Goal: Task Accomplishment & Management: Use online tool/utility

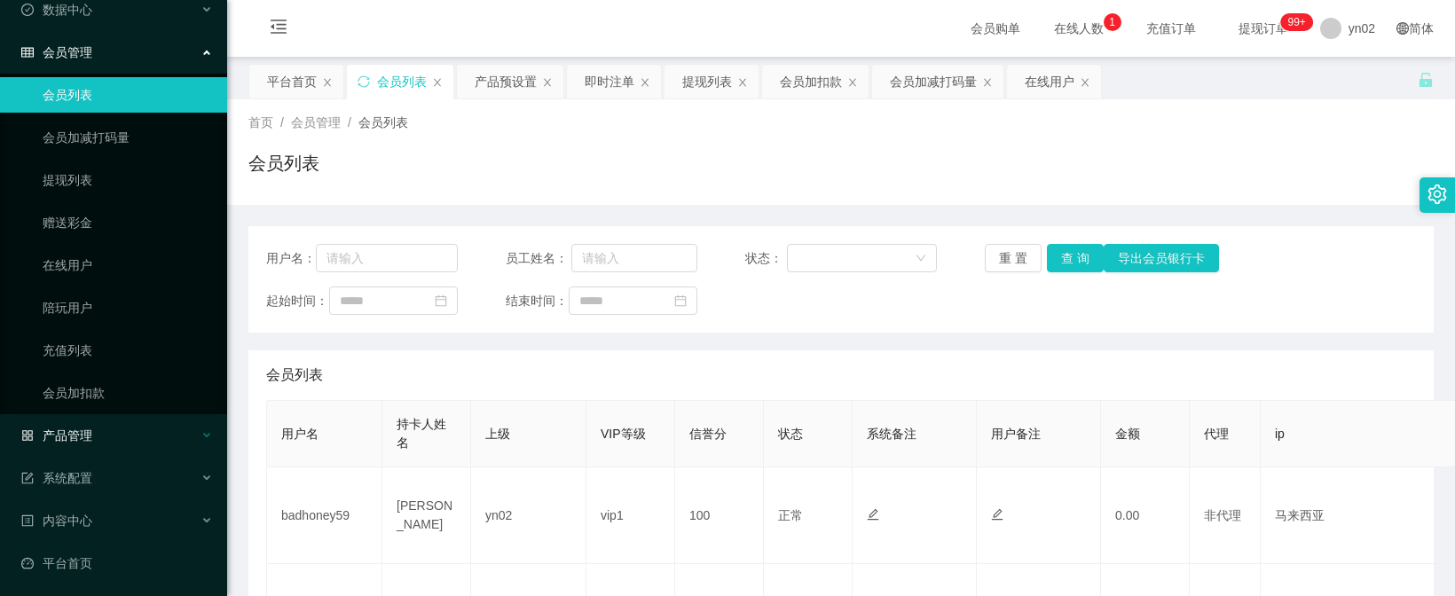
scroll to position [170, 0]
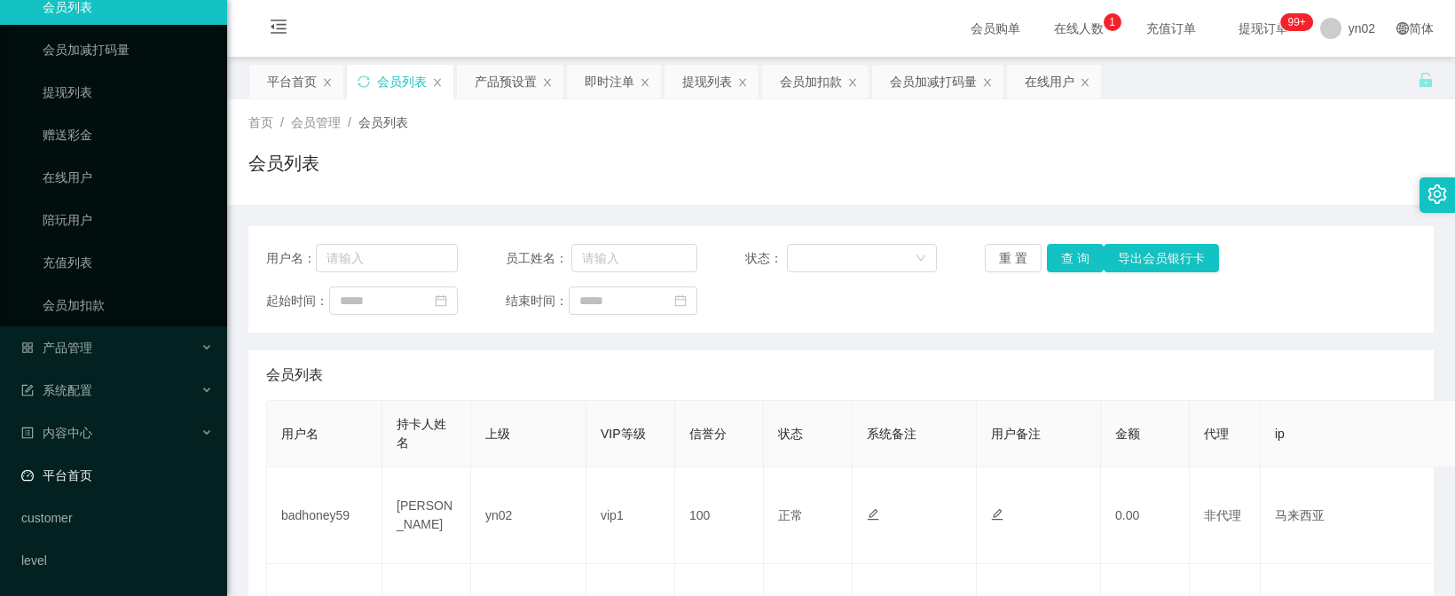
click at [138, 483] on link "平台首页" at bounding box center [117, 475] width 192 height 35
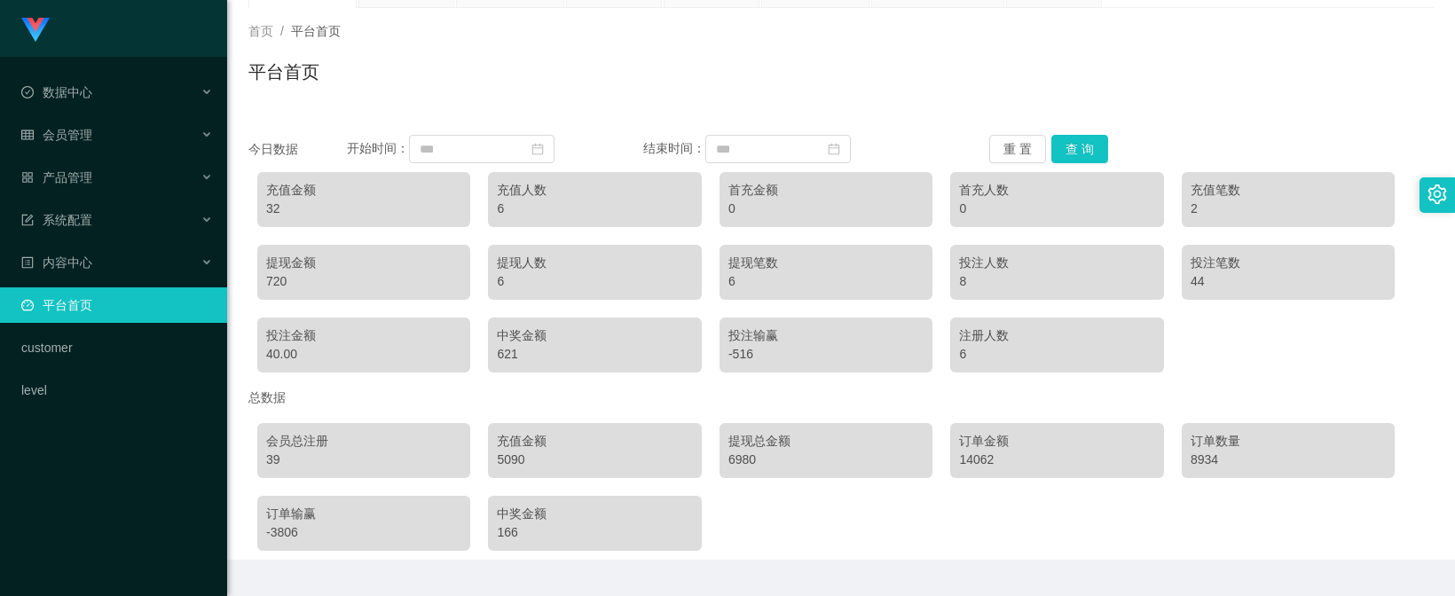
scroll to position [49, 0]
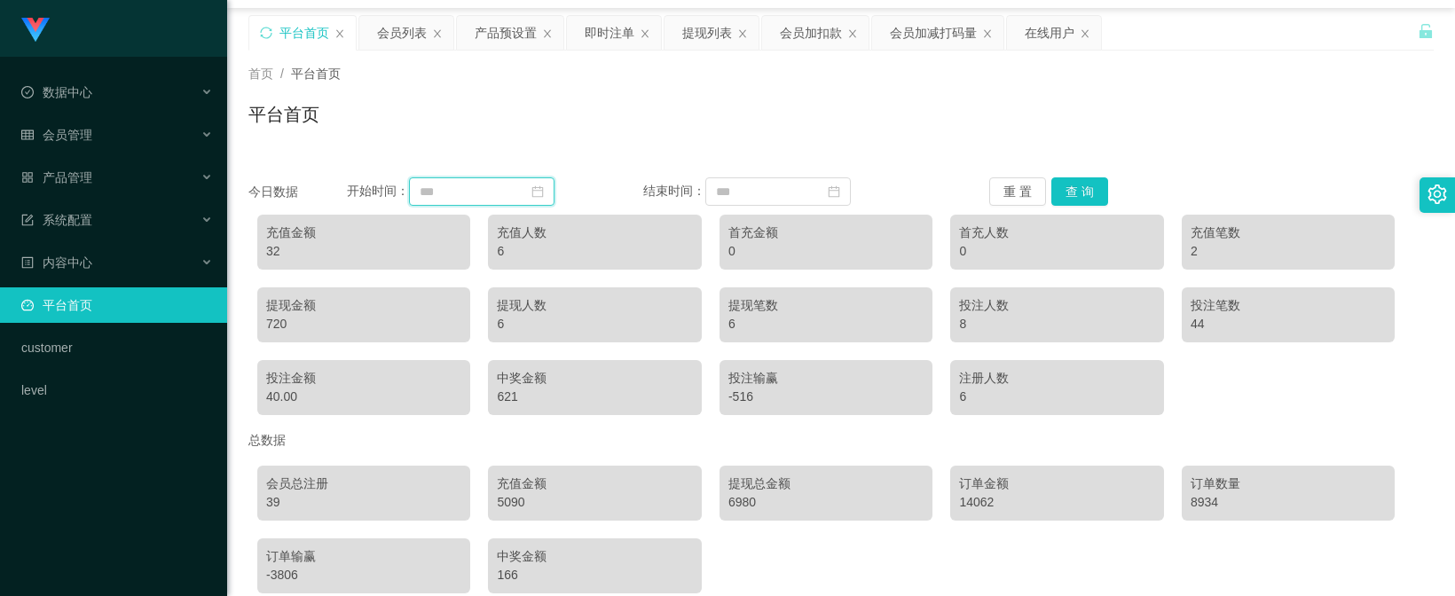
click at [522, 201] on input at bounding box center [481, 191] width 145 height 28
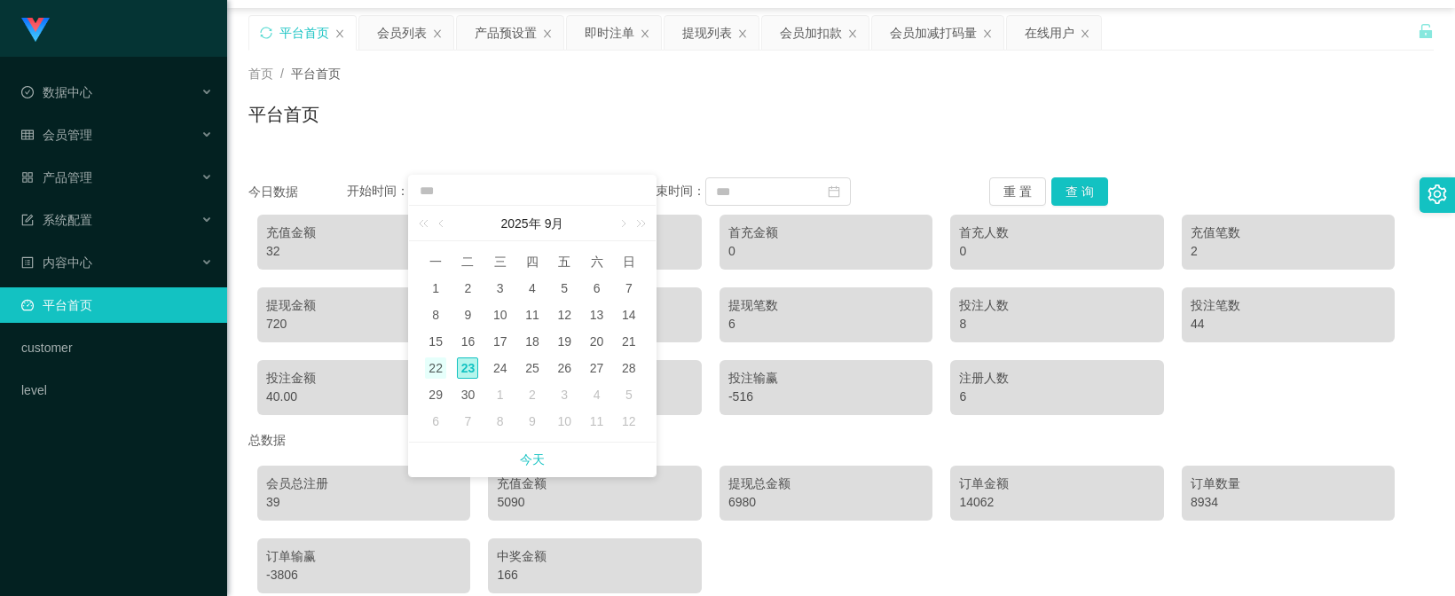
click at [431, 361] on div "22" at bounding box center [435, 367] width 21 height 21
type input "**********"
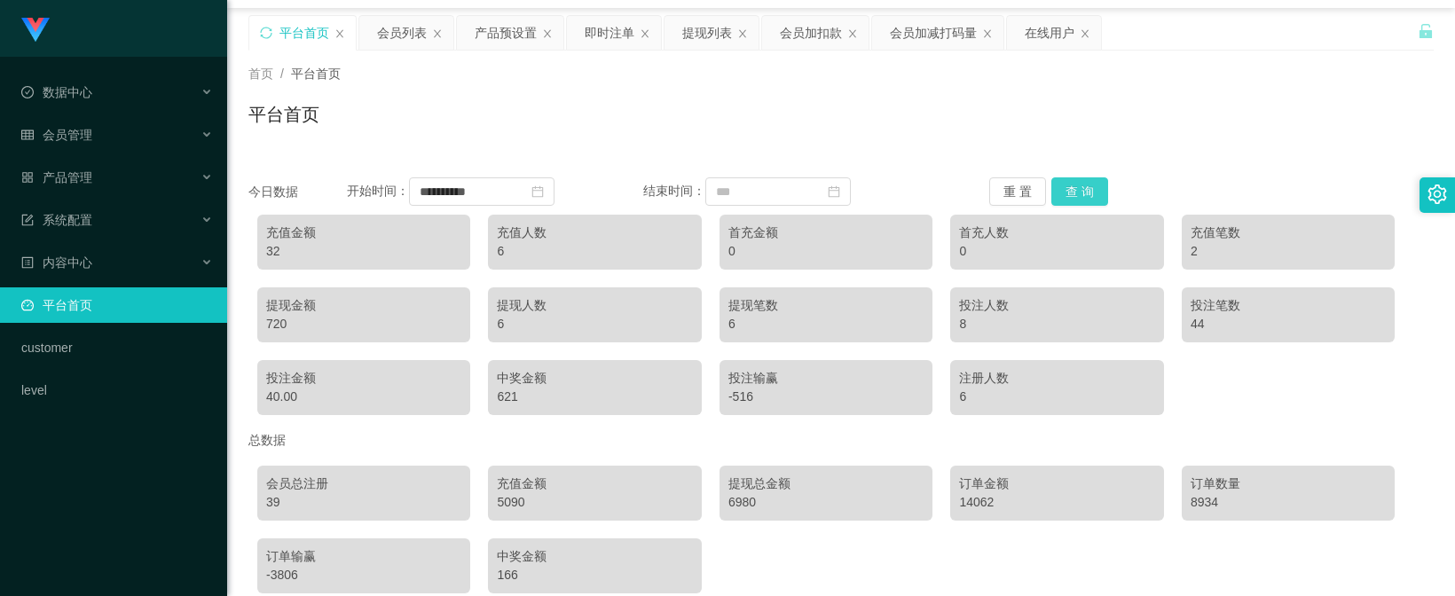
click at [1060, 195] on button "查 询" at bounding box center [1079, 191] width 57 height 28
click at [1070, 193] on button "查 询" at bounding box center [1079, 191] width 57 height 28
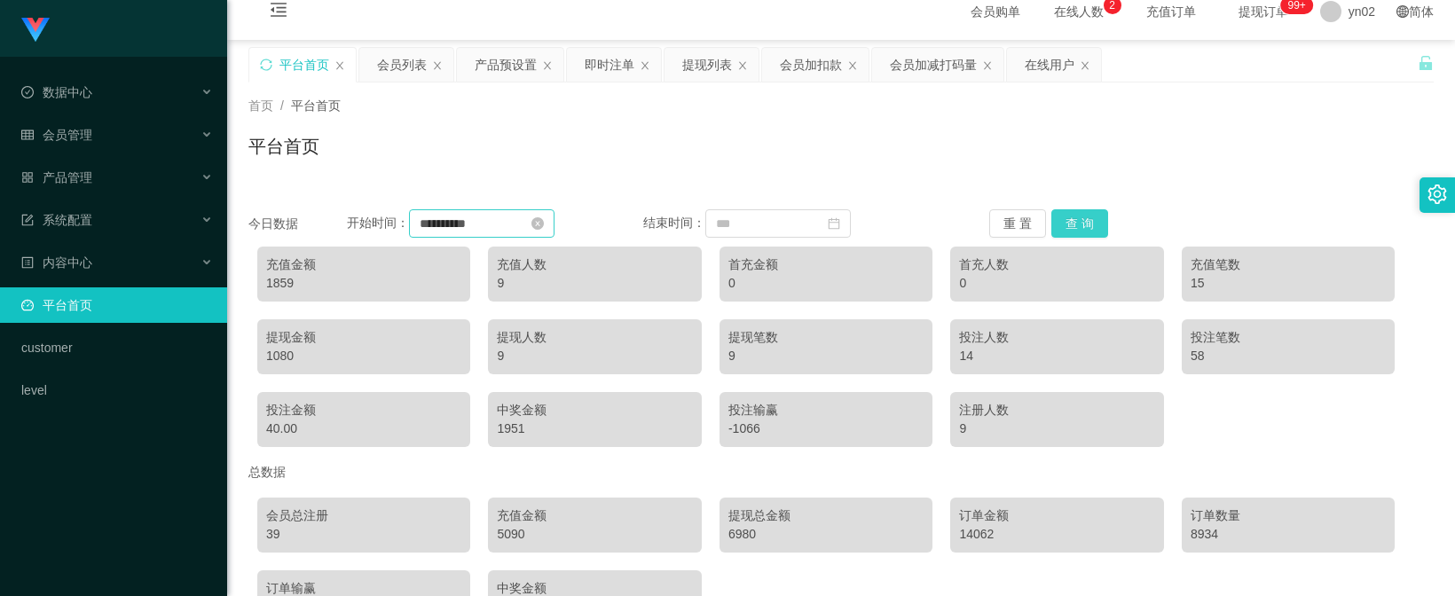
scroll to position [0, 0]
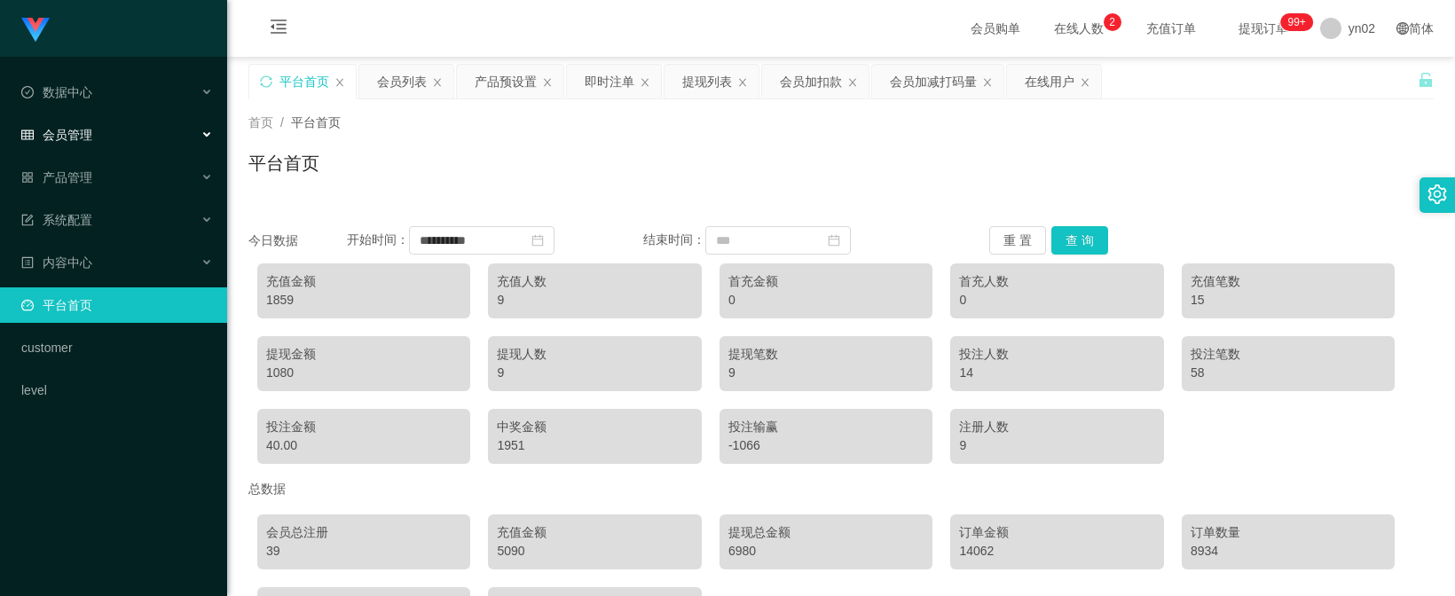
click at [103, 145] on div "会员管理" at bounding box center [113, 134] width 227 height 35
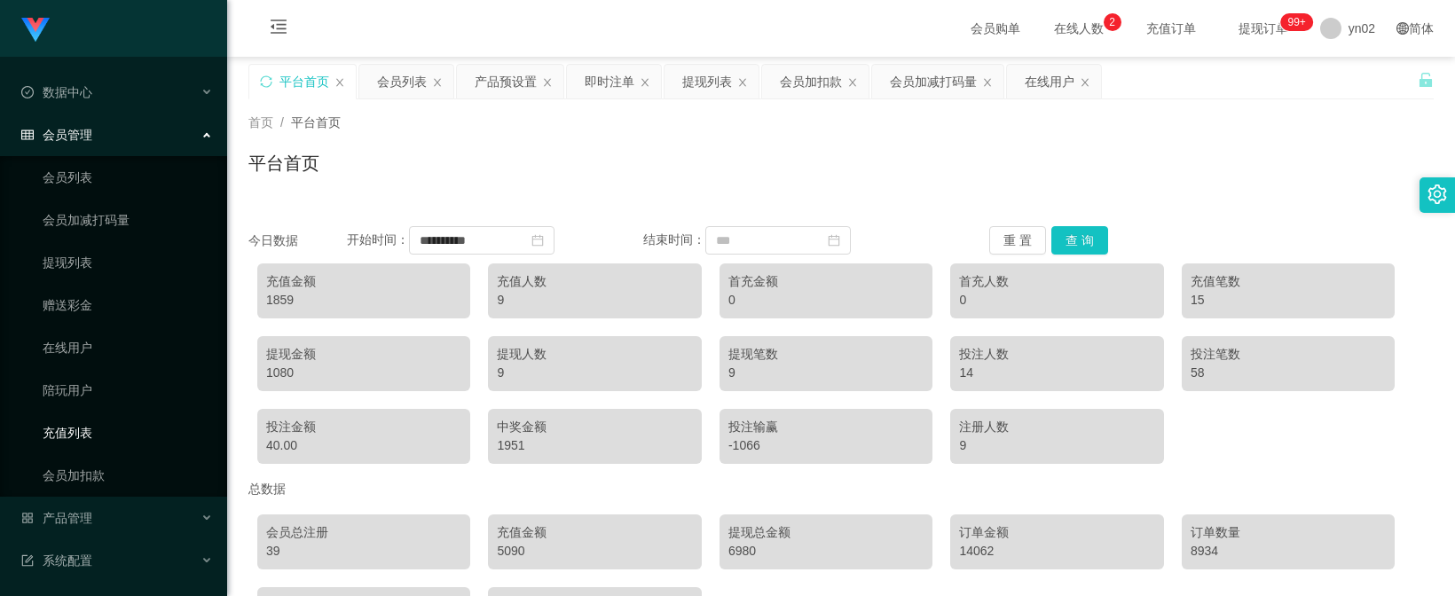
click at [105, 430] on link "充值列表" at bounding box center [128, 432] width 170 height 35
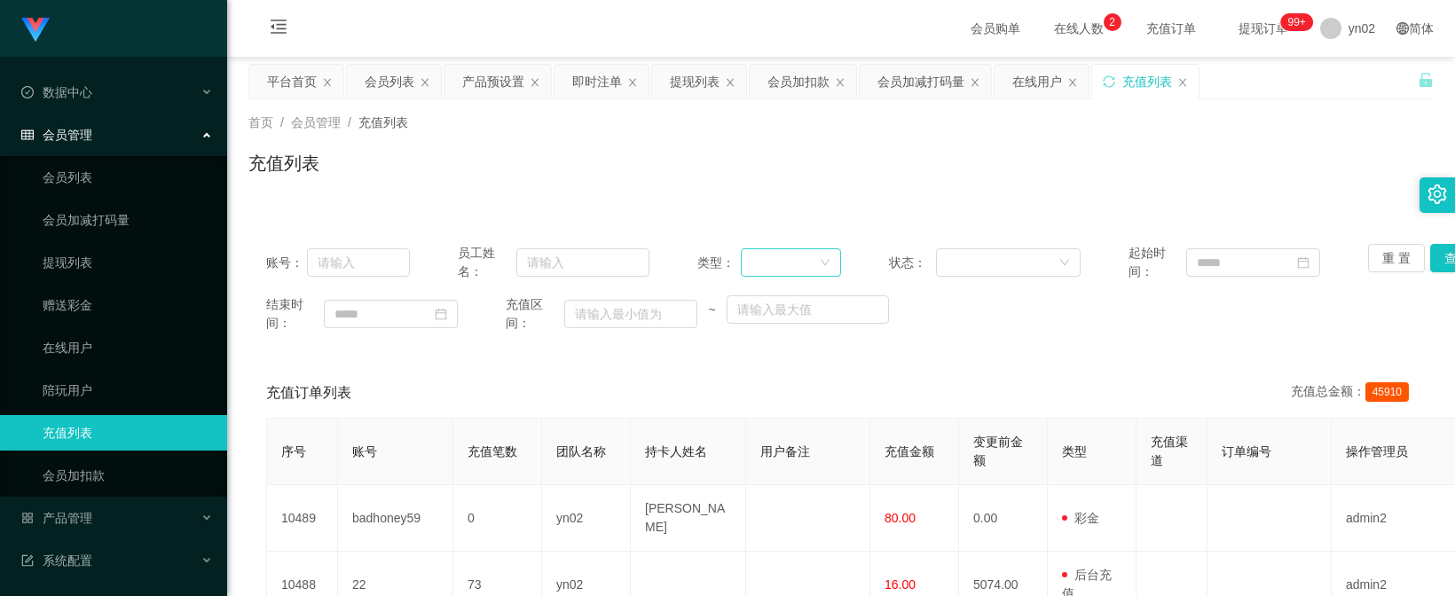
click at [820, 263] on icon "图标: down" at bounding box center [825, 262] width 11 height 11
click at [797, 305] on li "后台充值" at bounding box center [786, 298] width 99 height 28
click at [1433, 255] on button "查 询" at bounding box center [1458, 258] width 57 height 28
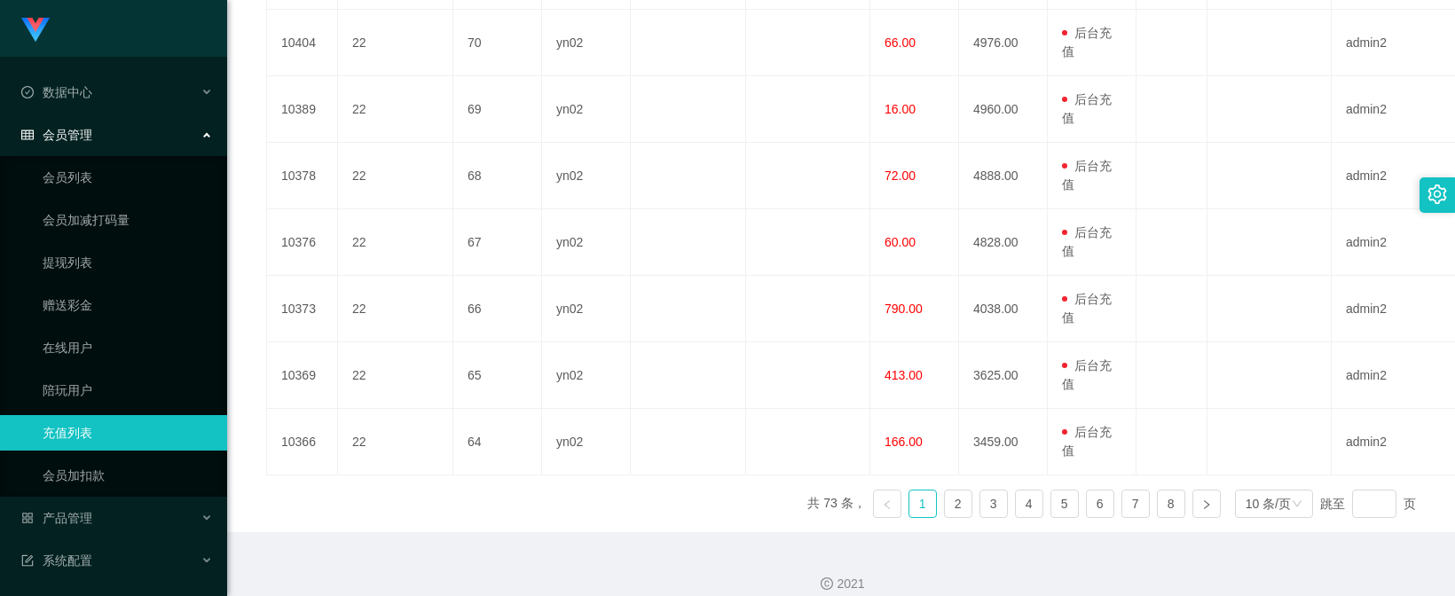
scroll to position [694, 0]
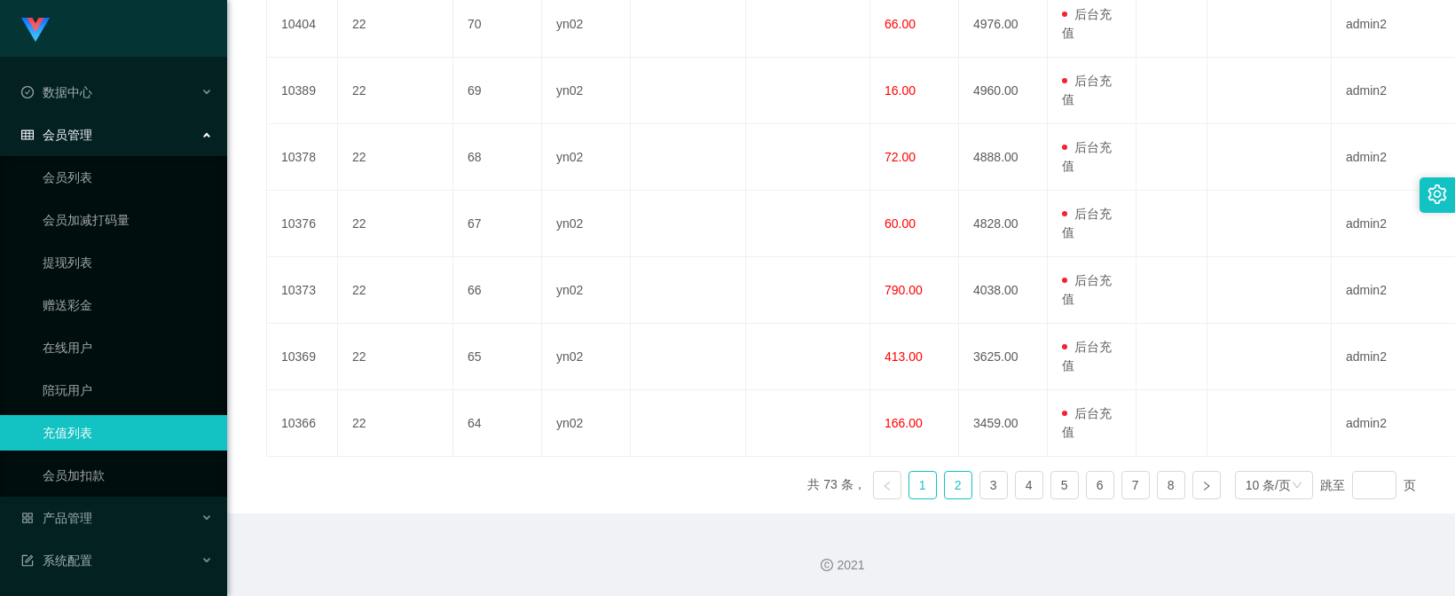
click at [945, 489] on link "2" at bounding box center [958, 485] width 27 height 27
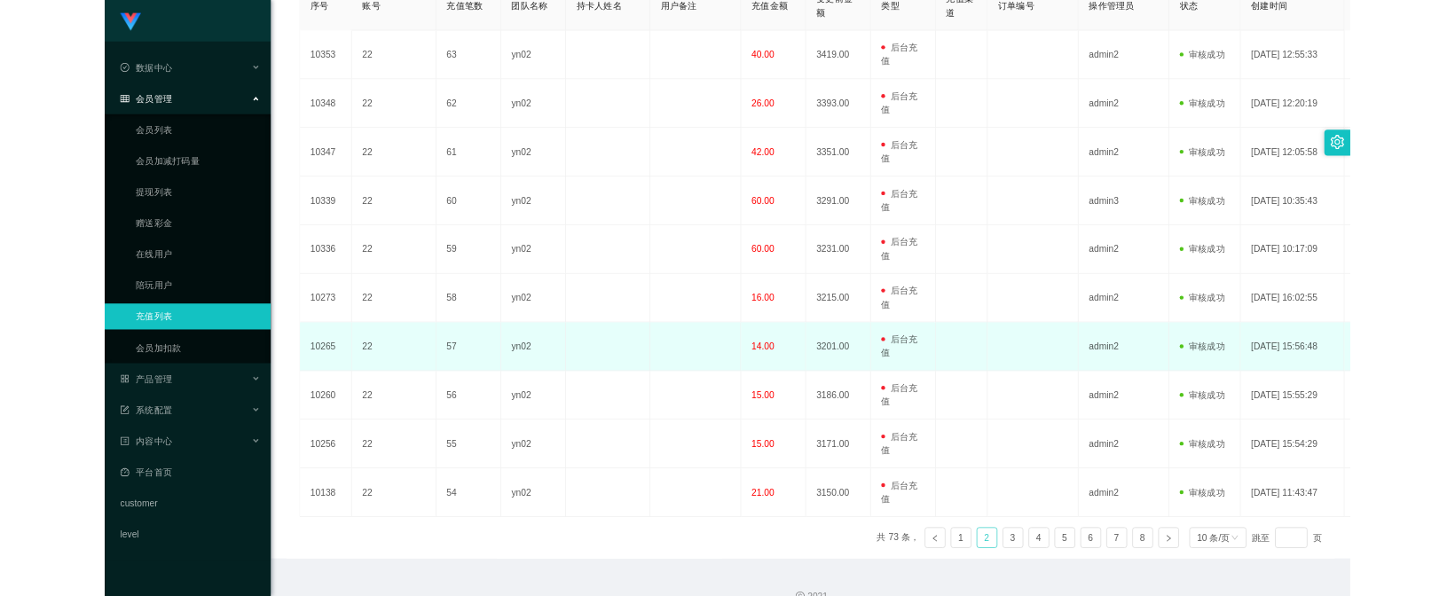
scroll to position [457, 0]
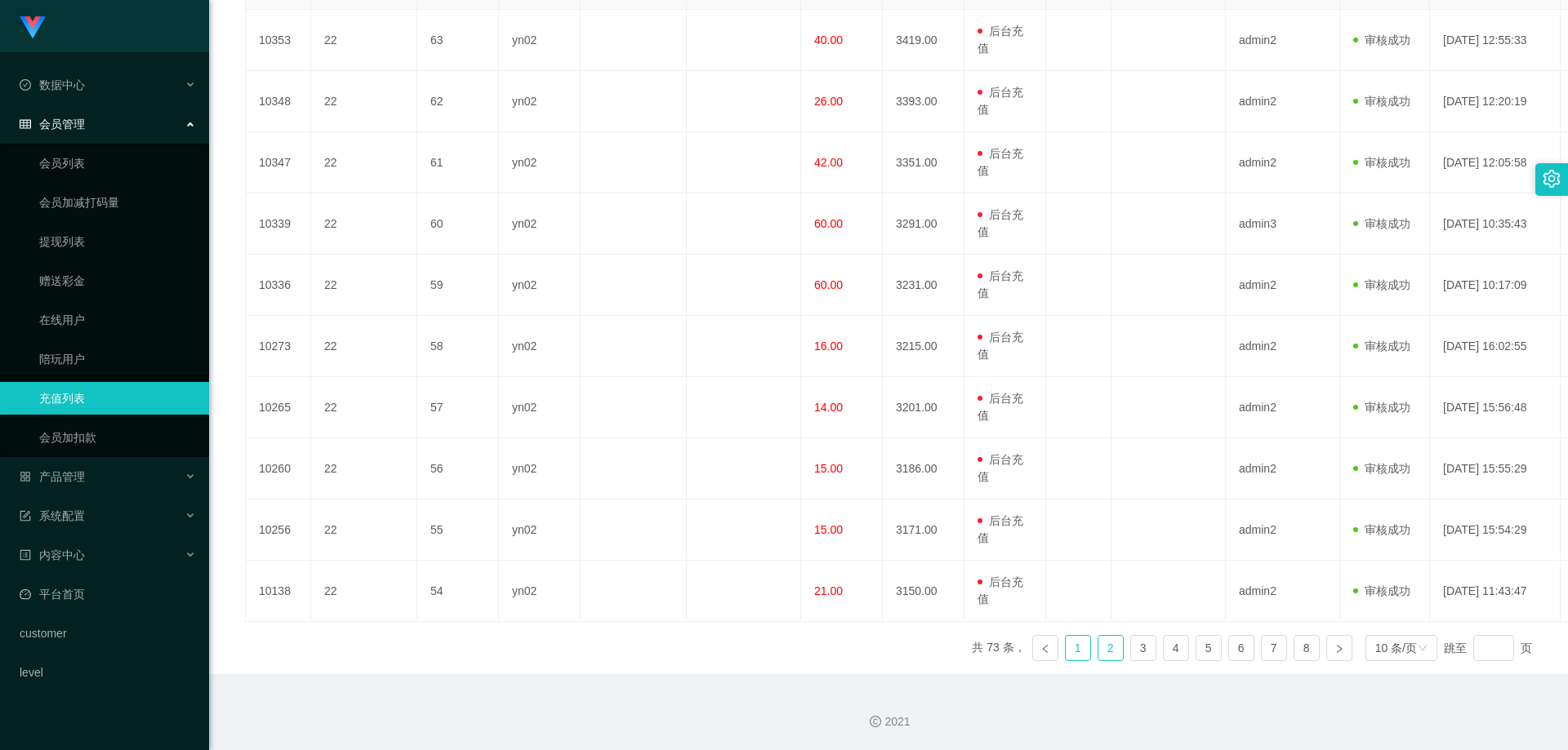
click at [1072, 548] on link "1" at bounding box center [1078, 648] width 25 height 25
